Goal: Information Seeking & Learning: Understand process/instructions

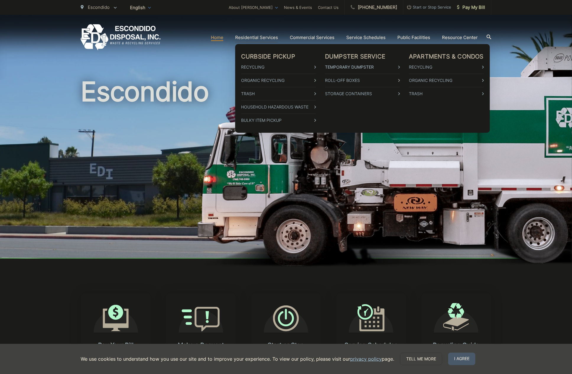
click at [349, 65] on link "Temporary Dumpster" at bounding box center [362, 66] width 75 height 7
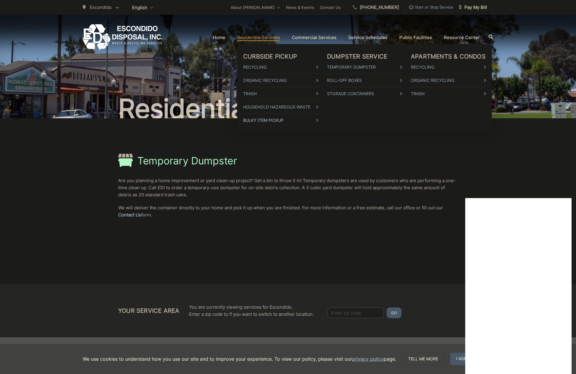
click at [267, 118] on link "Bulky Item Pickup" at bounding box center [280, 120] width 75 height 7
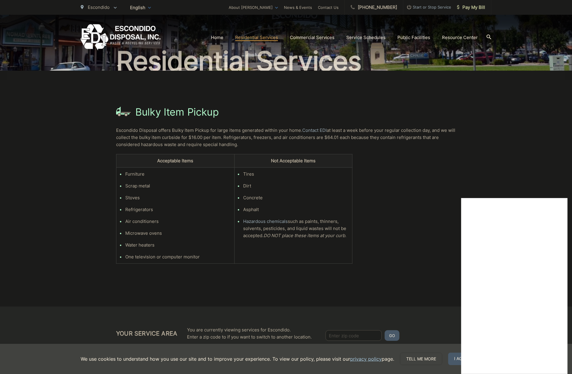
scroll to position [16, 0]
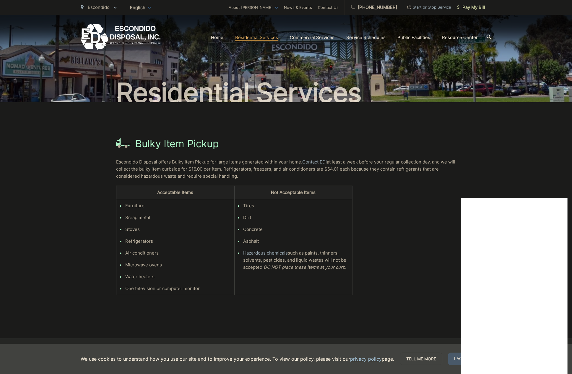
click at [195, 169] on span "Escondido Disposal offers Bulky Item Pickup for large items generated within yo…" at bounding box center [285, 169] width 339 height 20
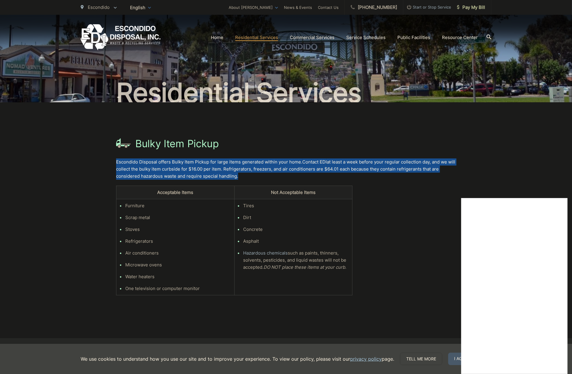
click at [195, 169] on span "Escondido Disposal offers Bulky Item Pickup for large items generated within yo…" at bounding box center [285, 169] width 339 height 20
click at [185, 168] on span "Escondido Disposal offers Bulky Item Pickup for large items generated within yo…" at bounding box center [285, 169] width 339 height 20
